Goal: Obtain resource: Obtain resource

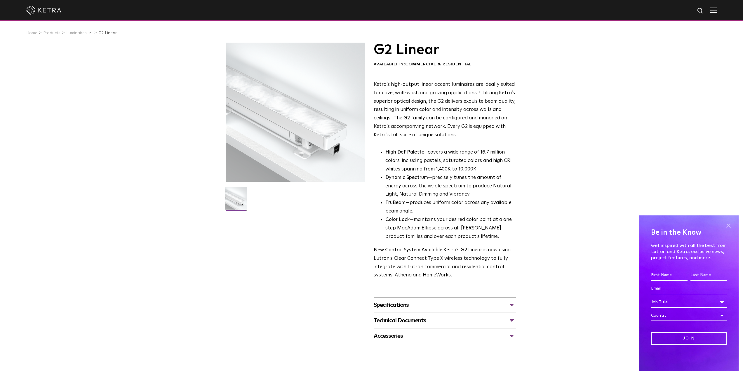
click at [728, 225] on span at bounding box center [728, 225] width 9 height 9
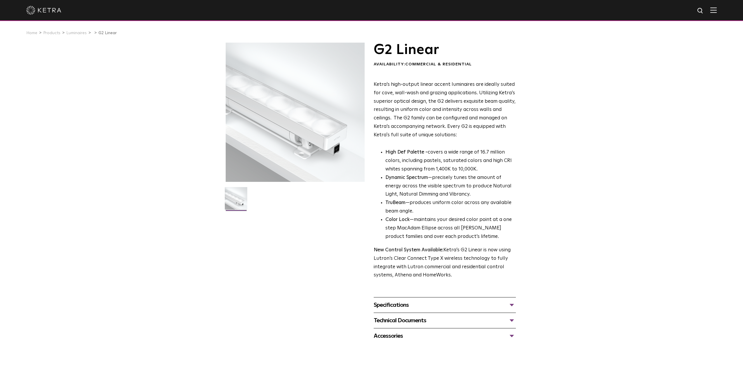
click at [276, 119] on div at bounding box center [295, 112] width 139 height 139
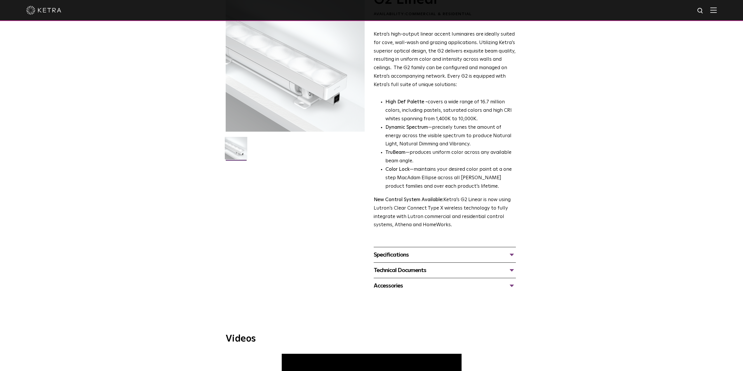
scroll to position [43, 0]
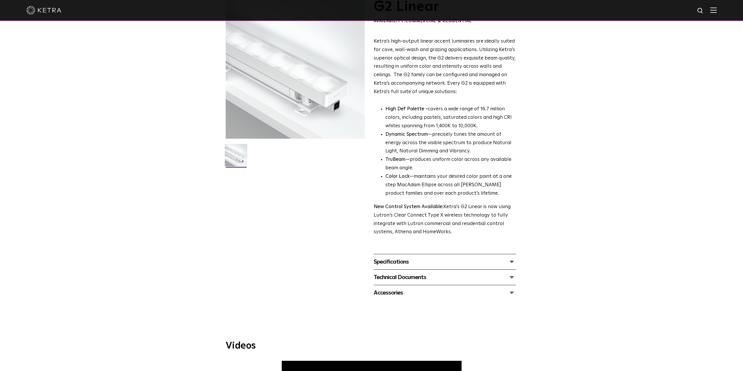
click at [410, 261] on div "Specifications" at bounding box center [445, 261] width 142 height 9
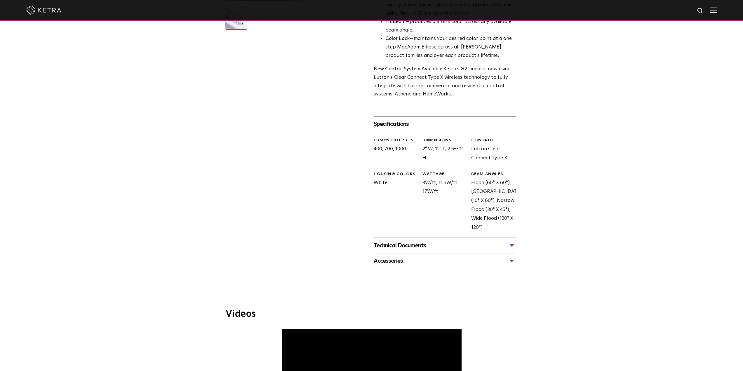
scroll to position [189, 0]
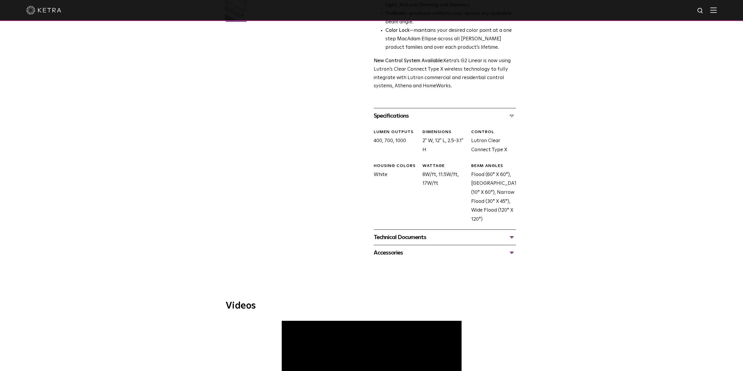
click at [411, 239] on div "Technical Documents" at bounding box center [445, 237] width 142 height 9
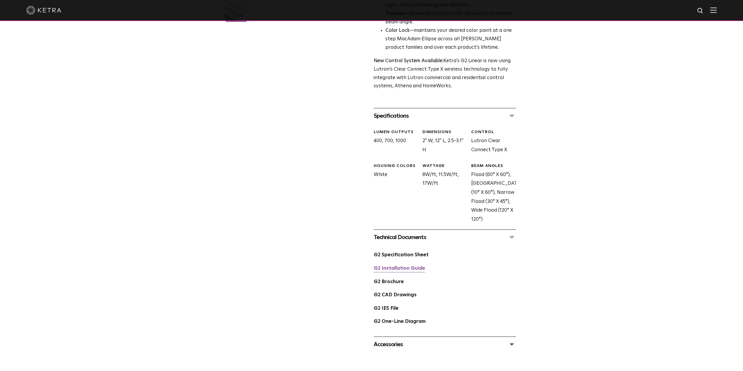
click at [402, 270] on link "G2 Installation Guide" at bounding box center [399, 268] width 51 height 5
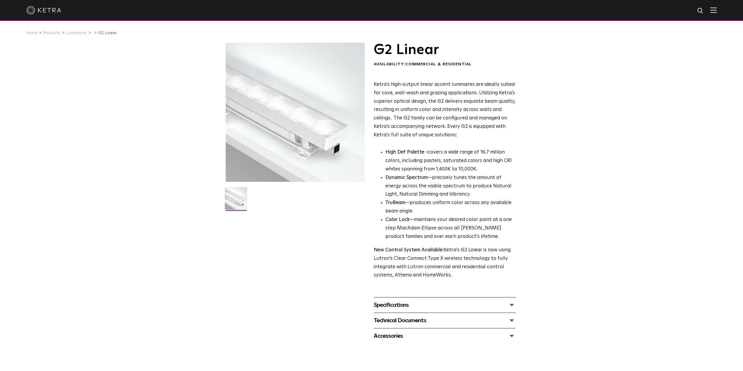
click at [415, 303] on div "Specifications" at bounding box center [445, 304] width 142 height 9
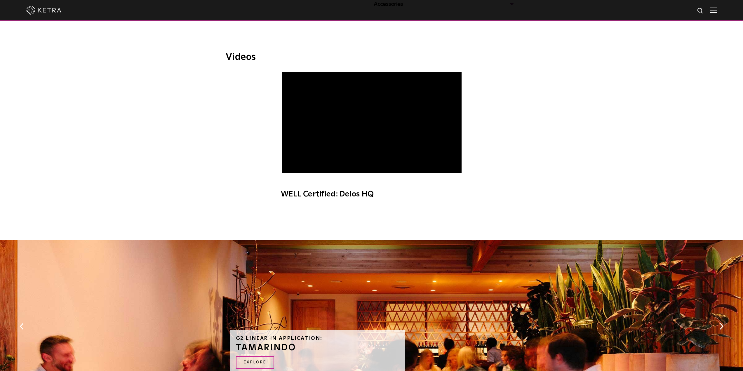
scroll to position [292, 0]
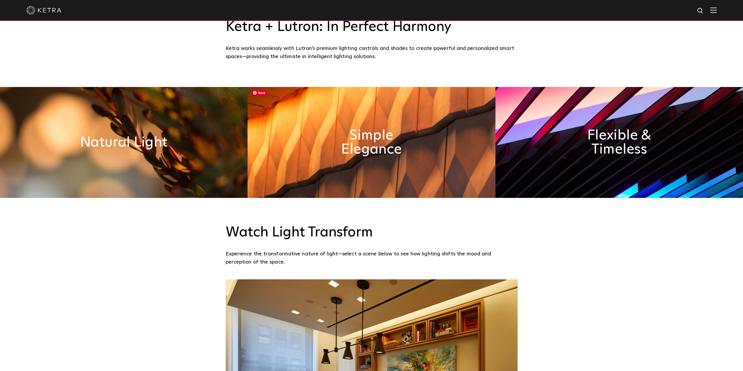
scroll to position [496, 0]
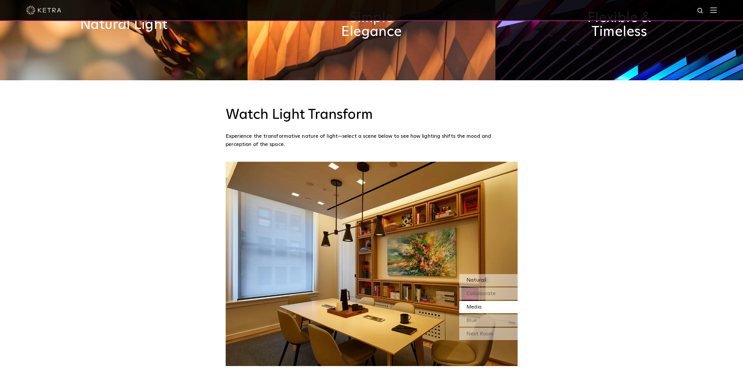
click at [481, 281] on span "Natural" at bounding box center [476, 280] width 19 height 5
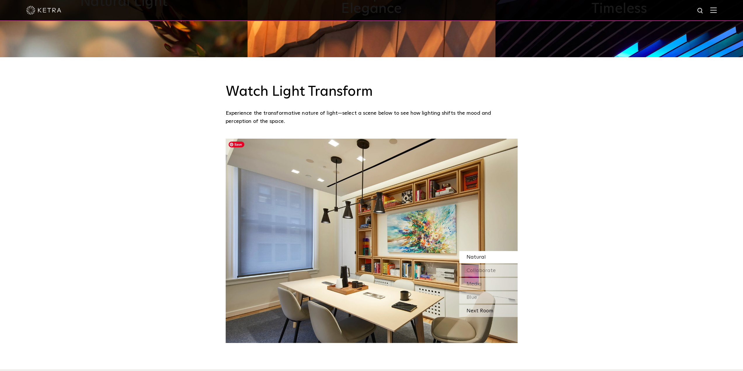
scroll to position [526, 0]
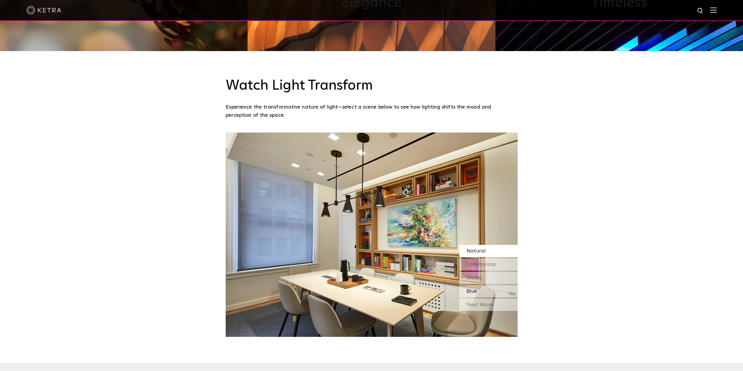
click at [479, 291] on div "Blue" at bounding box center [488, 291] width 58 height 12
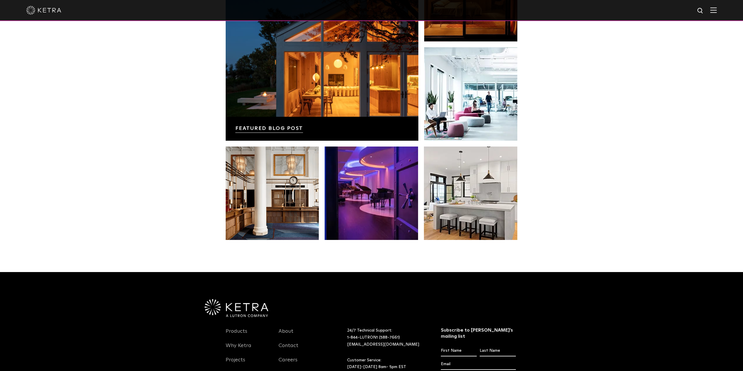
scroll to position [1228, 0]
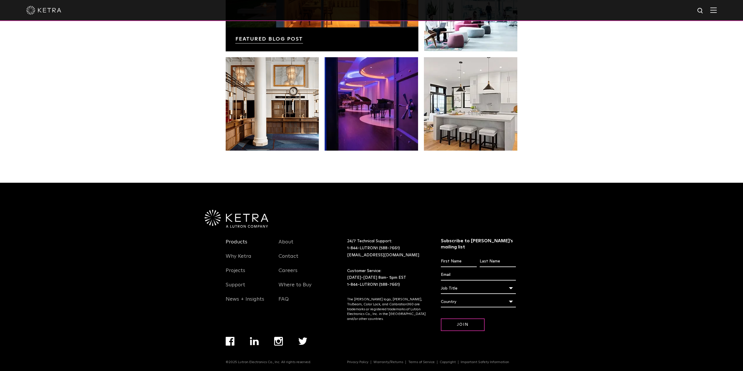
click at [245, 241] on link "Products" at bounding box center [237, 245] width 22 height 13
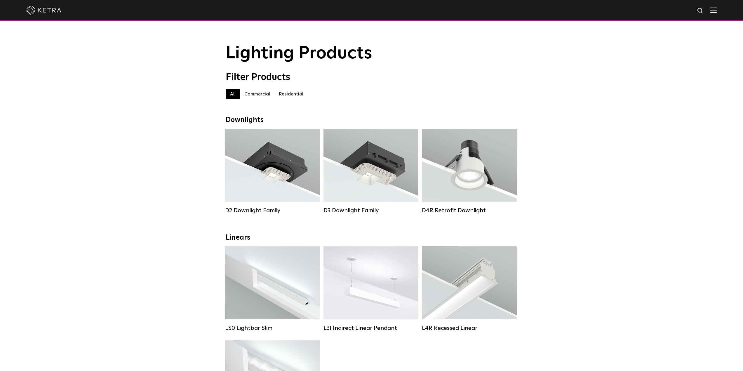
click at [255, 96] on label "Commercial" at bounding box center [257, 94] width 34 height 11
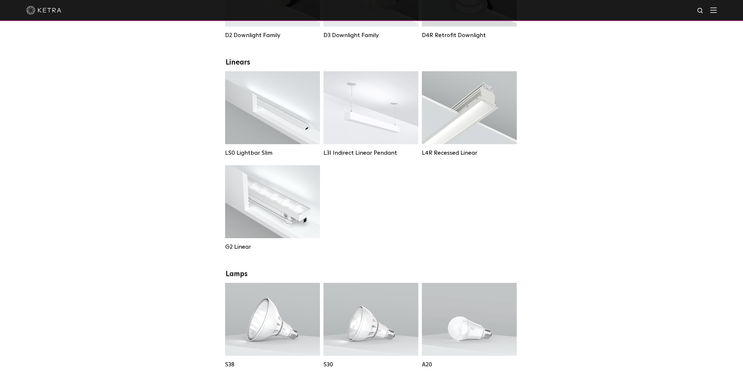
scroll to position [146, 0]
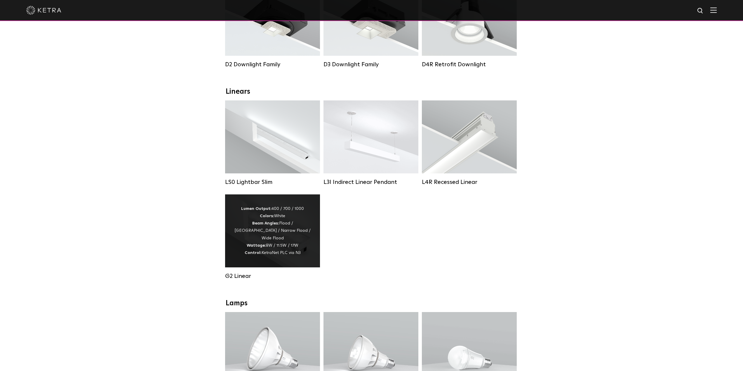
click at [245, 259] on div "Lumen Output: 400 / 700 / 1000 Colors: White Beam Angles: Flood / Graze / Narro…" at bounding box center [272, 230] width 95 height 73
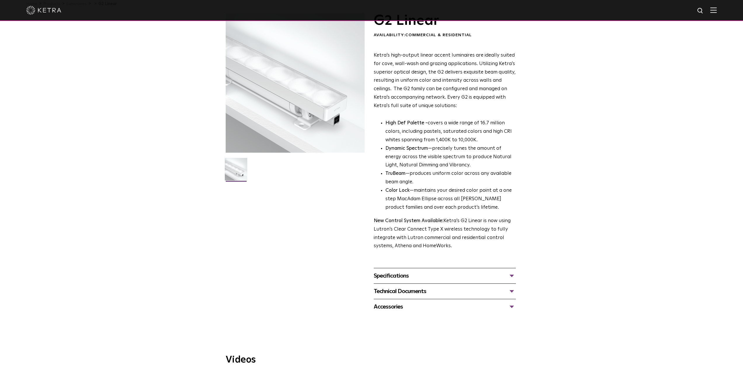
scroll to position [58, 0]
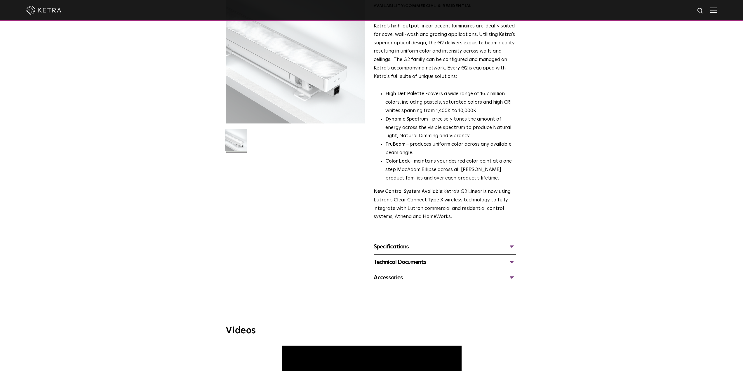
click at [510, 247] on div "Specifications" at bounding box center [445, 246] width 142 height 9
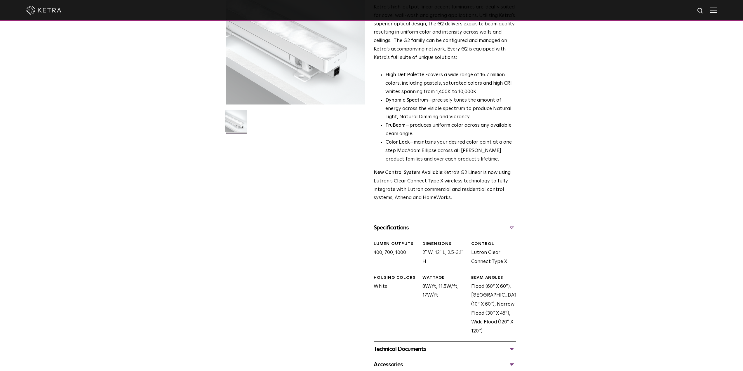
scroll to position [88, 0]
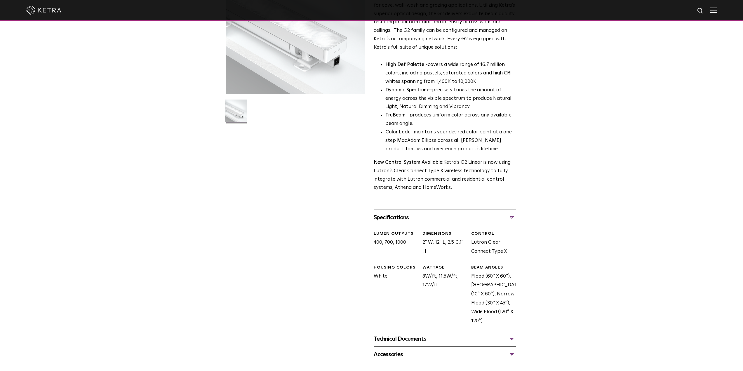
click at [473, 339] on div "Technical Documents" at bounding box center [445, 338] width 142 height 9
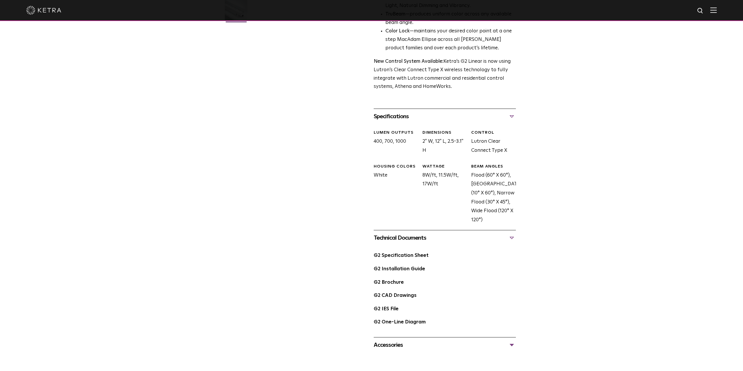
scroll to position [204, 0]
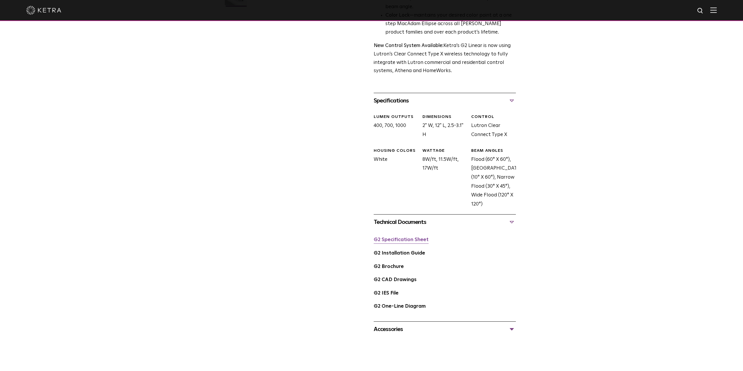
click at [408, 242] on link "G2 Specification Sheet" at bounding box center [401, 239] width 55 height 5
